Goal: Check status: Check status

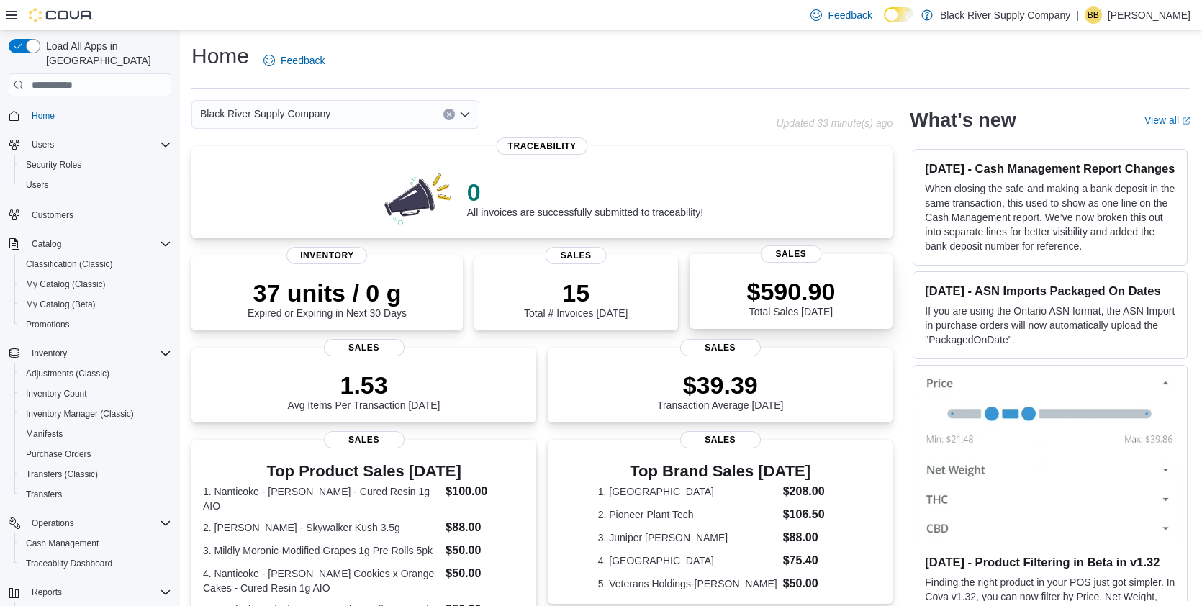
click at [746, 289] on p "$590.90" at bounding box center [790, 291] width 89 height 29
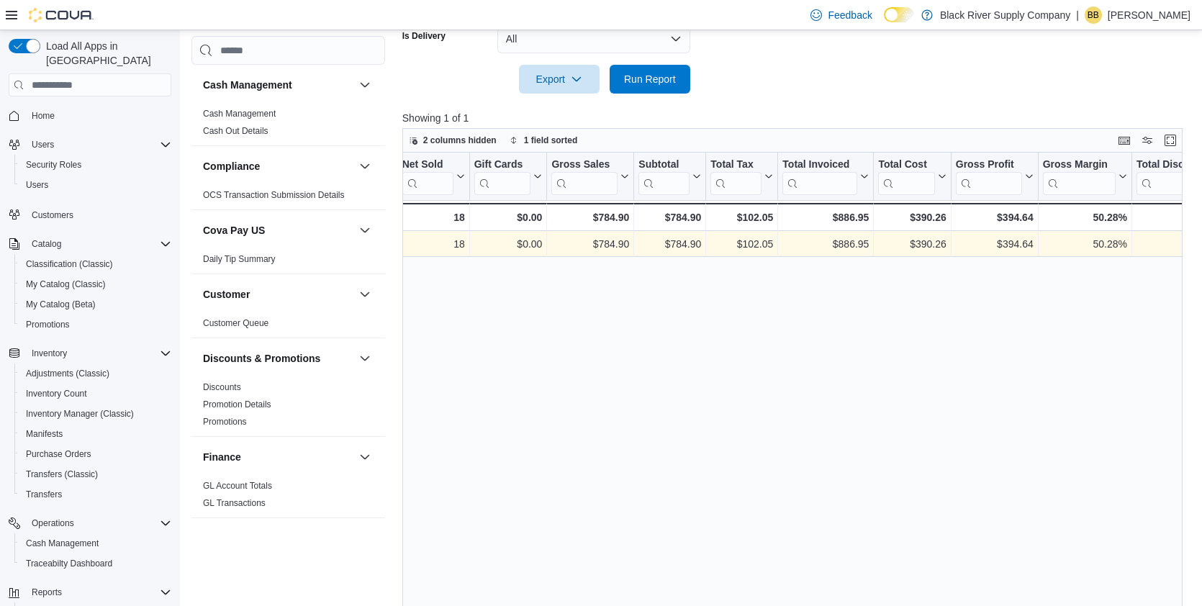
scroll to position [403, 0]
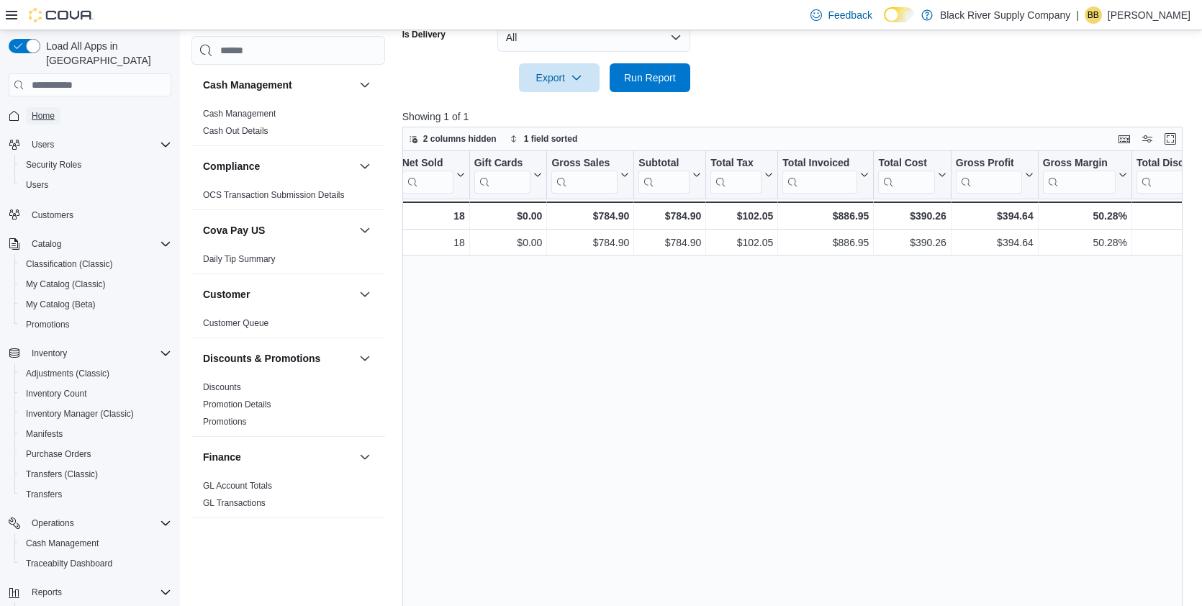
click at [50, 110] on span "Home" at bounding box center [43, 116] width 23 height 12
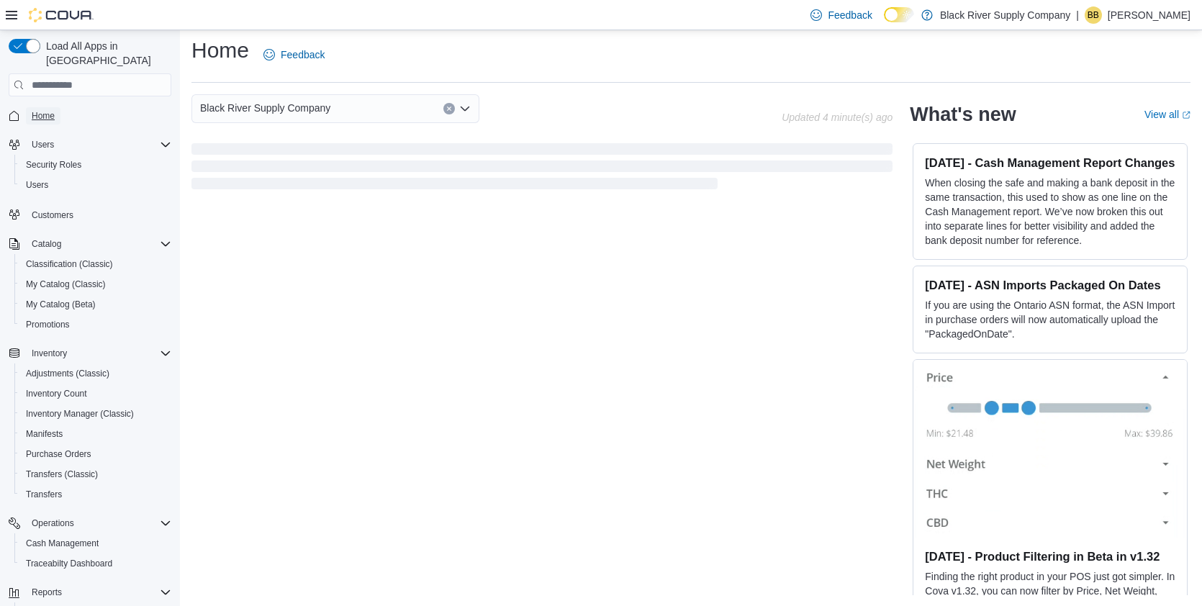
scroll to position [160, 0]
